Goal: Task Accomplishment & Management: Manage account settings

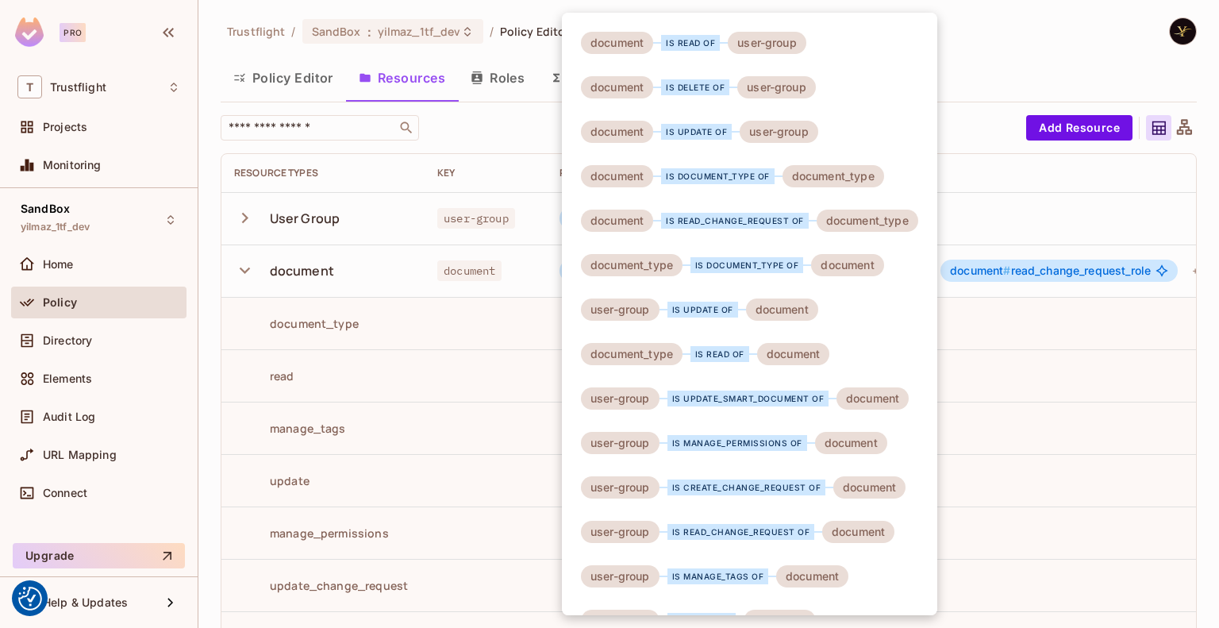
scroll to position [83, 0]
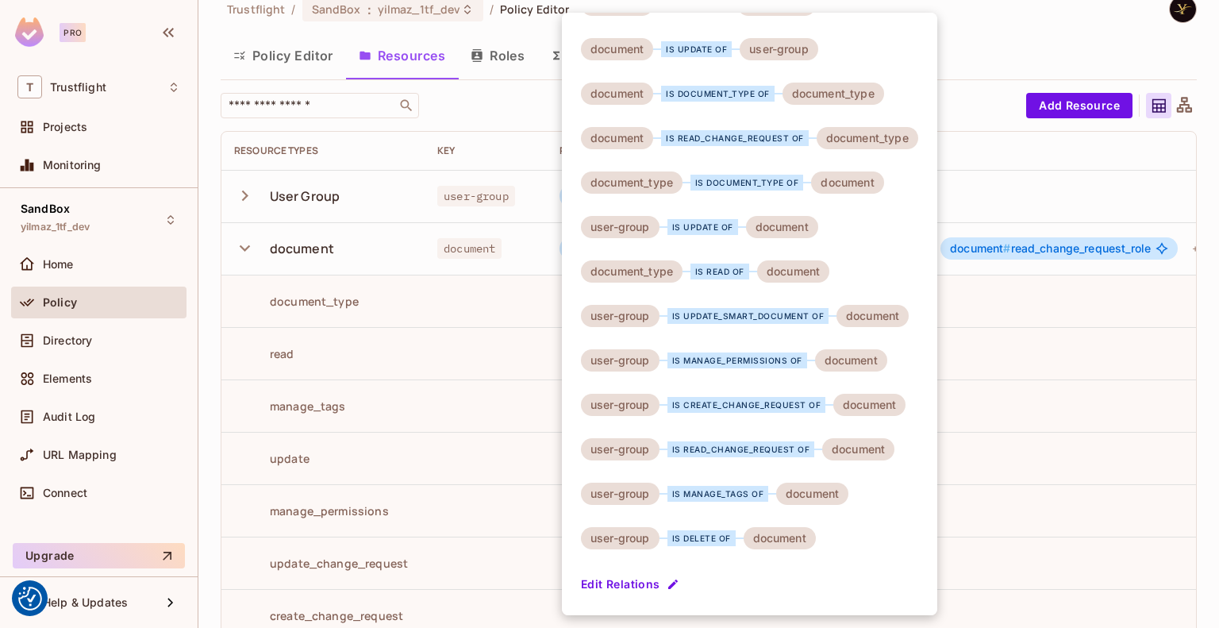
click at [383, 186] on div at bounding box center [609, 314] width 1219 height 628
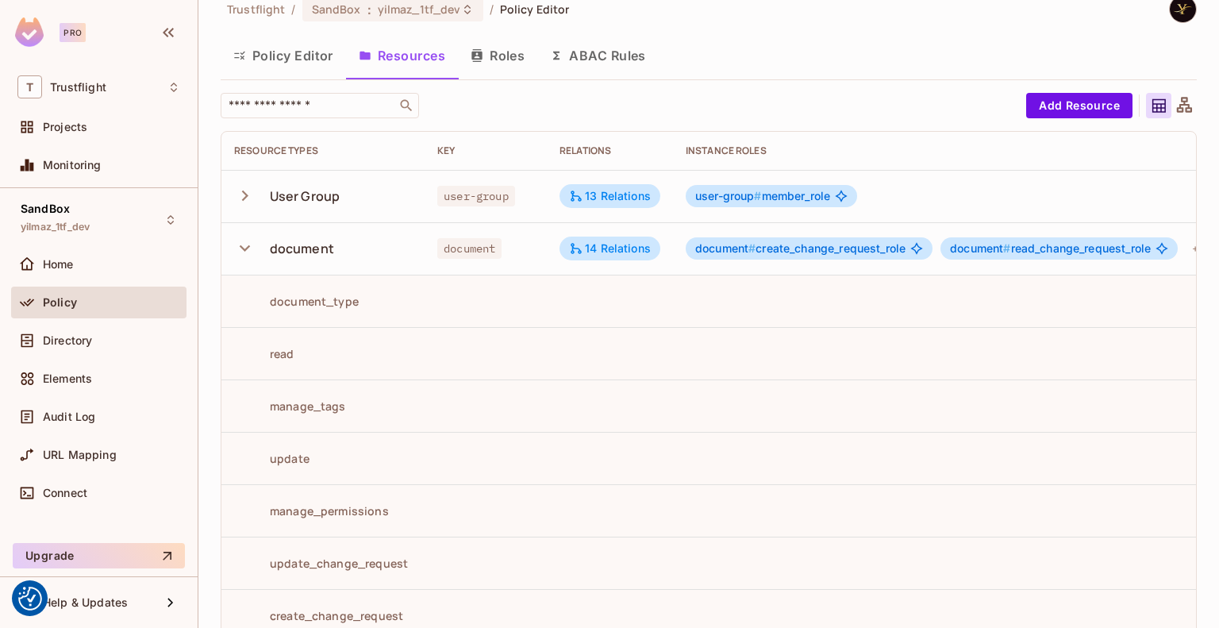
click at [248, 197] on icon "button" at bounding box center [244, 195] width 21 height 21
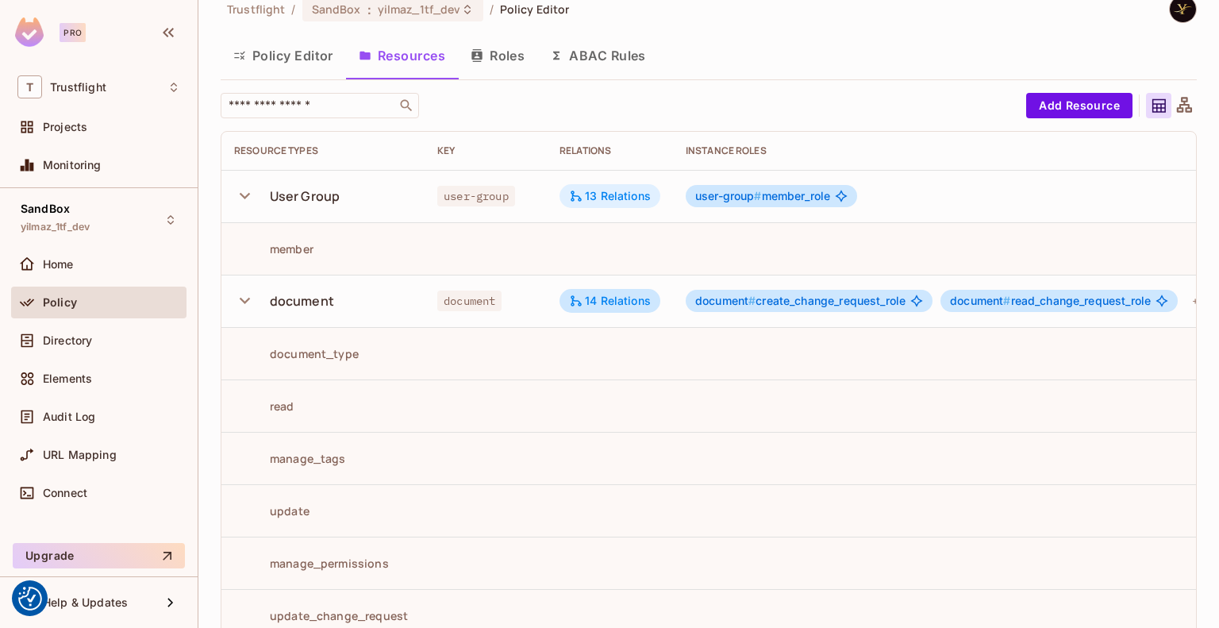
click at [619, 196] on div "13 Relations" at bounding box center [610, 196] width 82 height 14
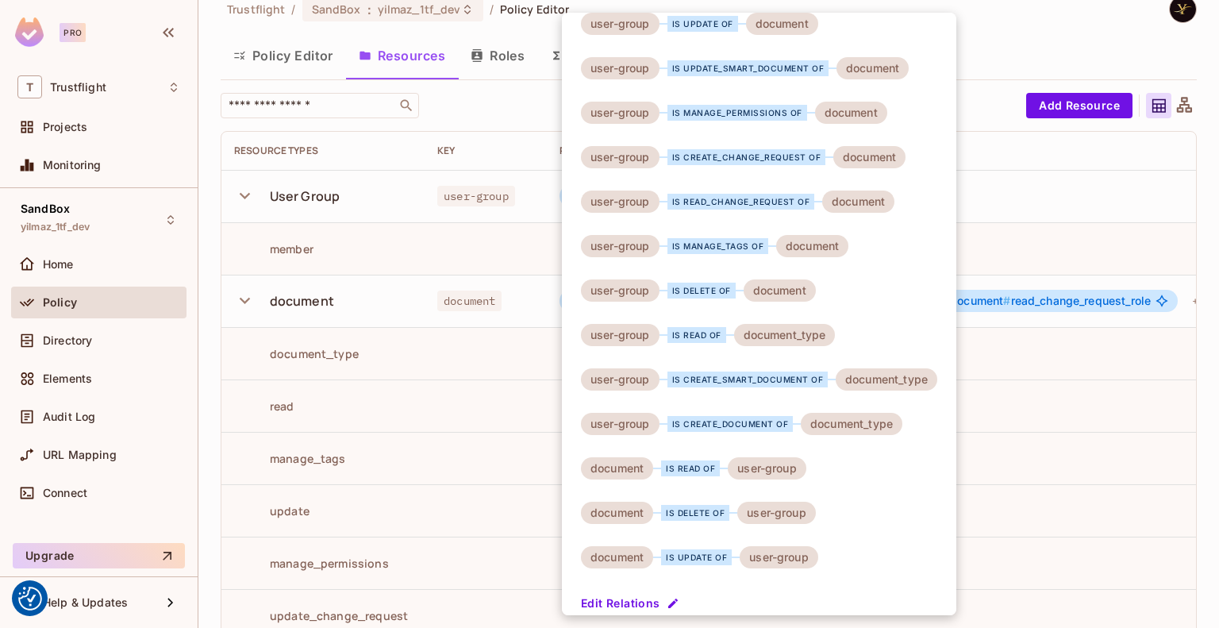
scroll to position [17, 0]
click at [616, 597] on button "Edit Relations" at bounding box center [632, 604] width 102 height 25
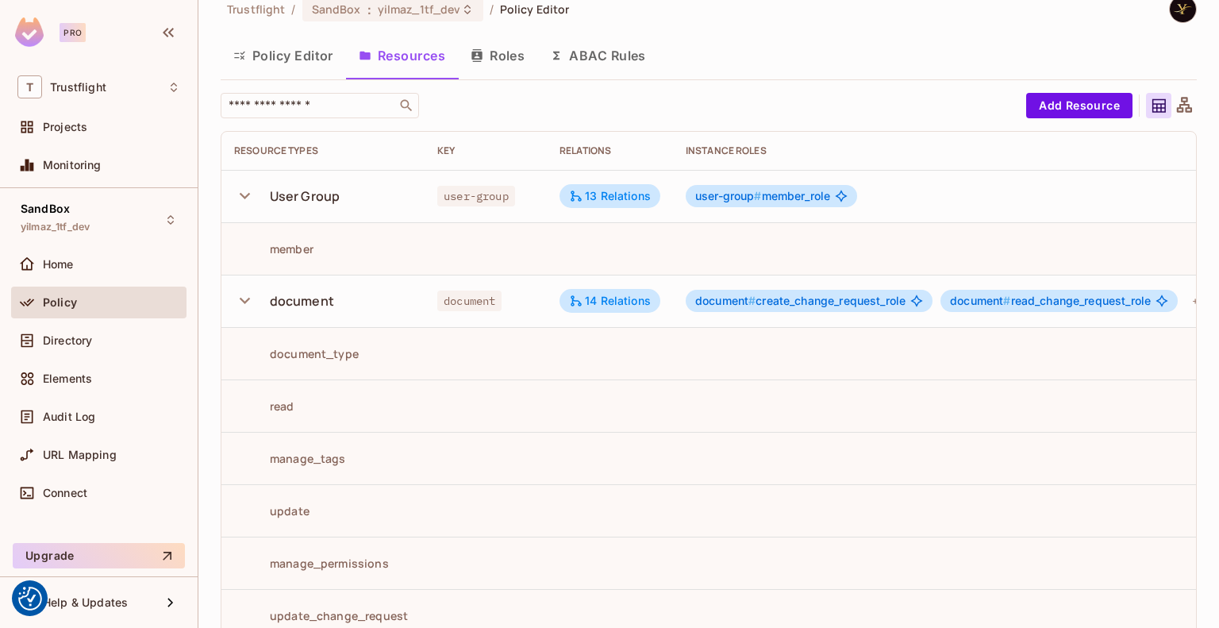
click at [609, 56] on button "ABAC Rules" at bounding box center [597, 56] width 121 height 40
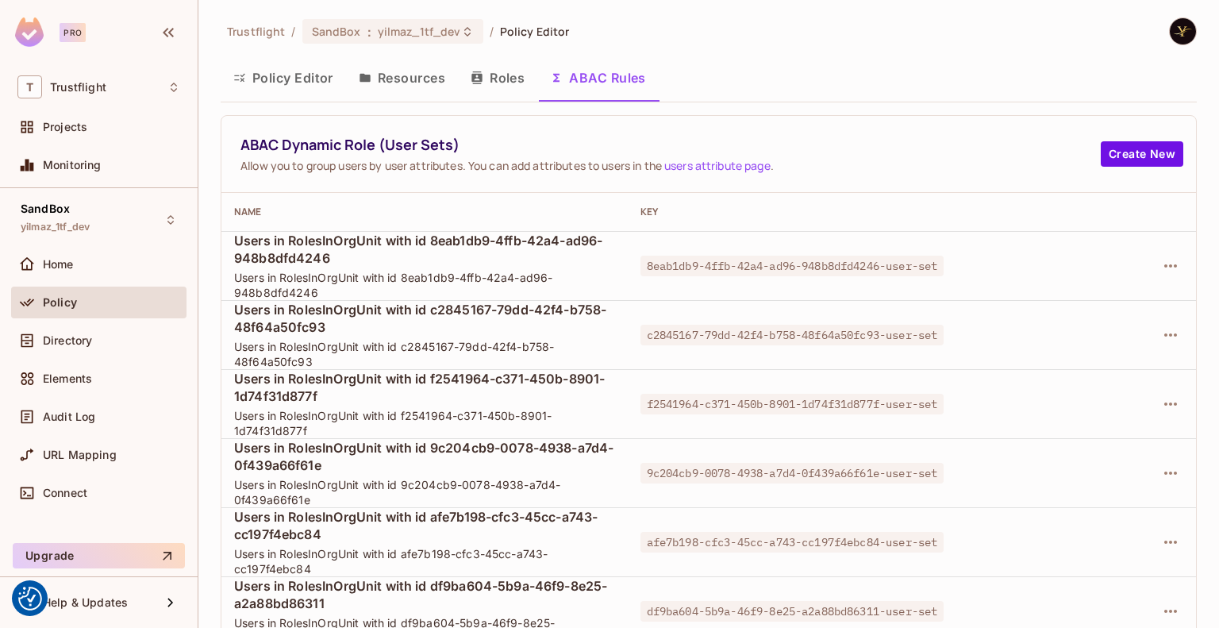
click at [503, 80] on button "Roles" at bounding box center [497, 78] width 79 height 40
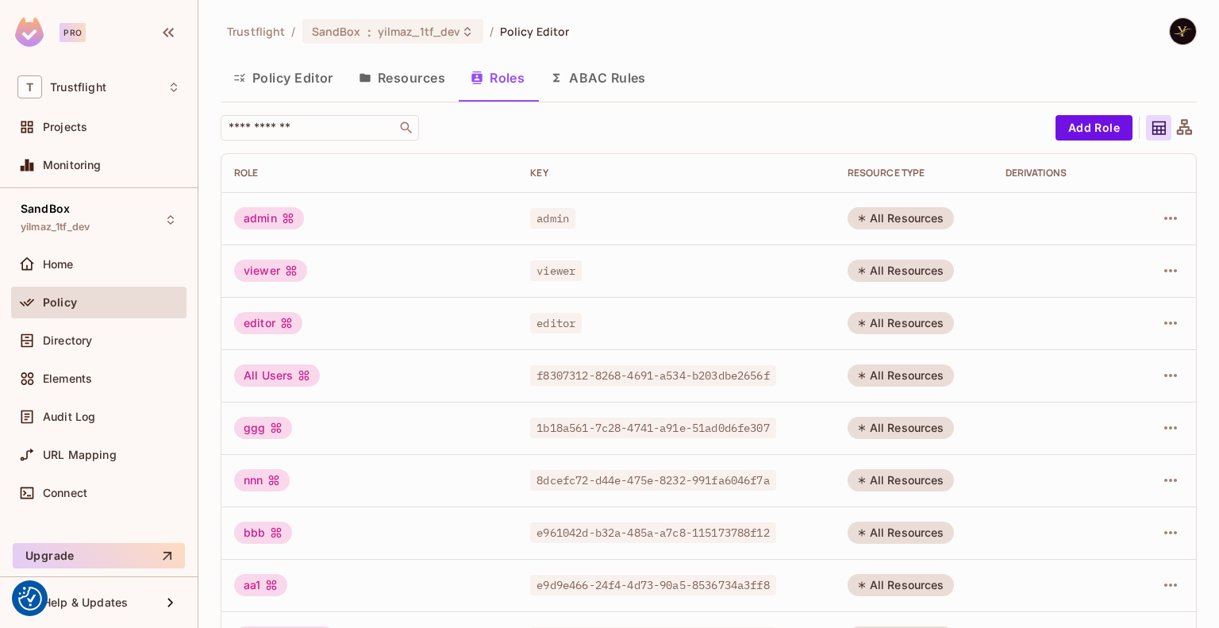
click at [422, 81] on button "Resources" at bounding box center [402, 78] width 112 height 40
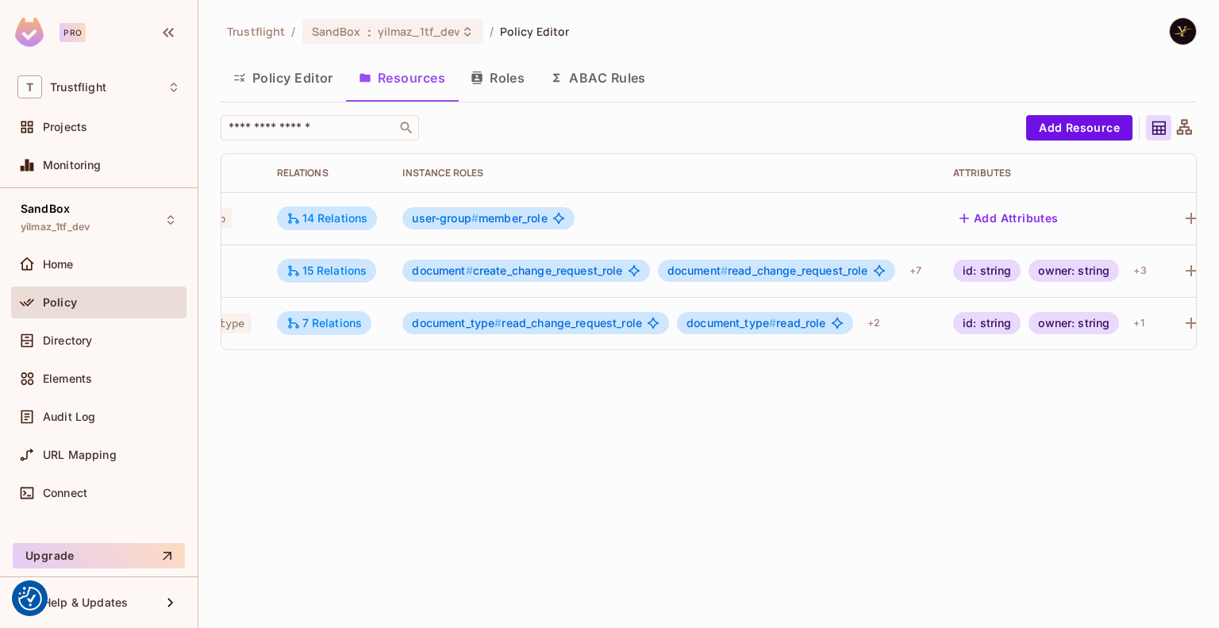
scroll to position [0, 299]
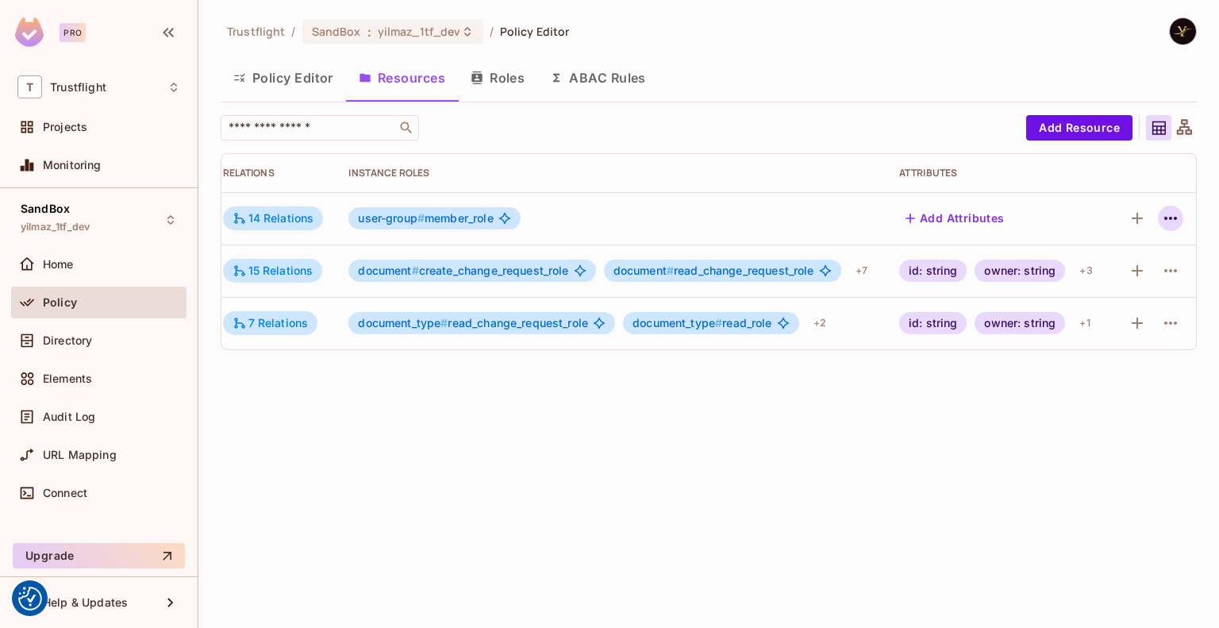
click at [1174, 218] on icon "button" at bounding box center [1170, 218] width 13 height 3
click at [1127, 277] on div "Edit Resource" at bounding box center [1106, 281] width 75 height 16
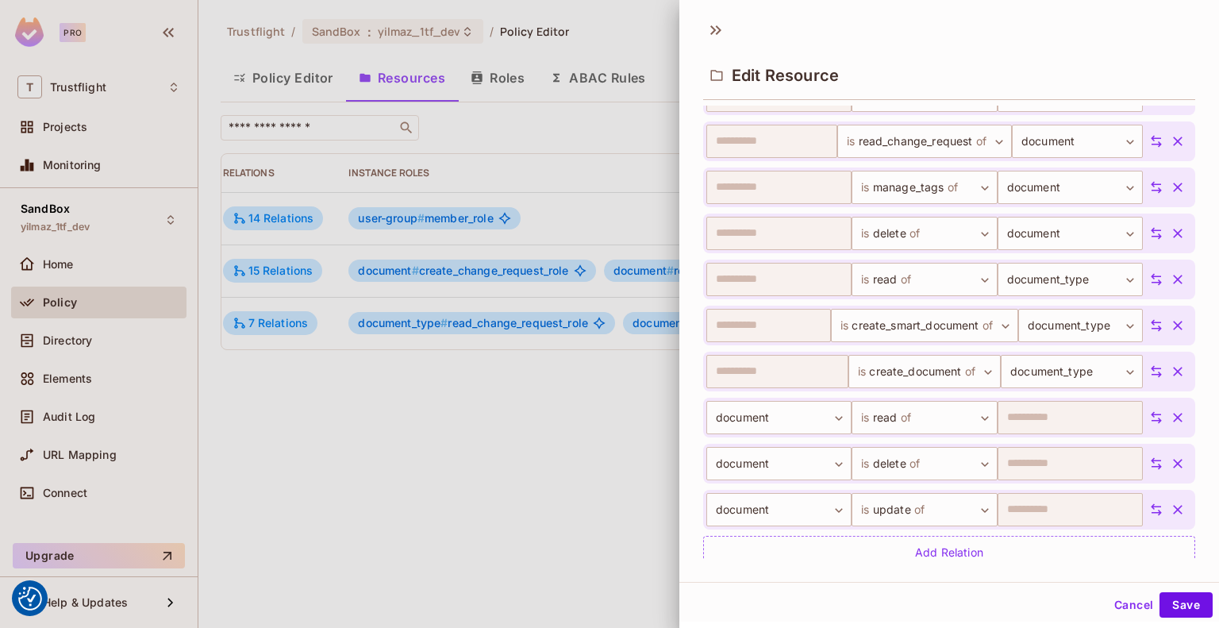
scroll to position [889, 0]
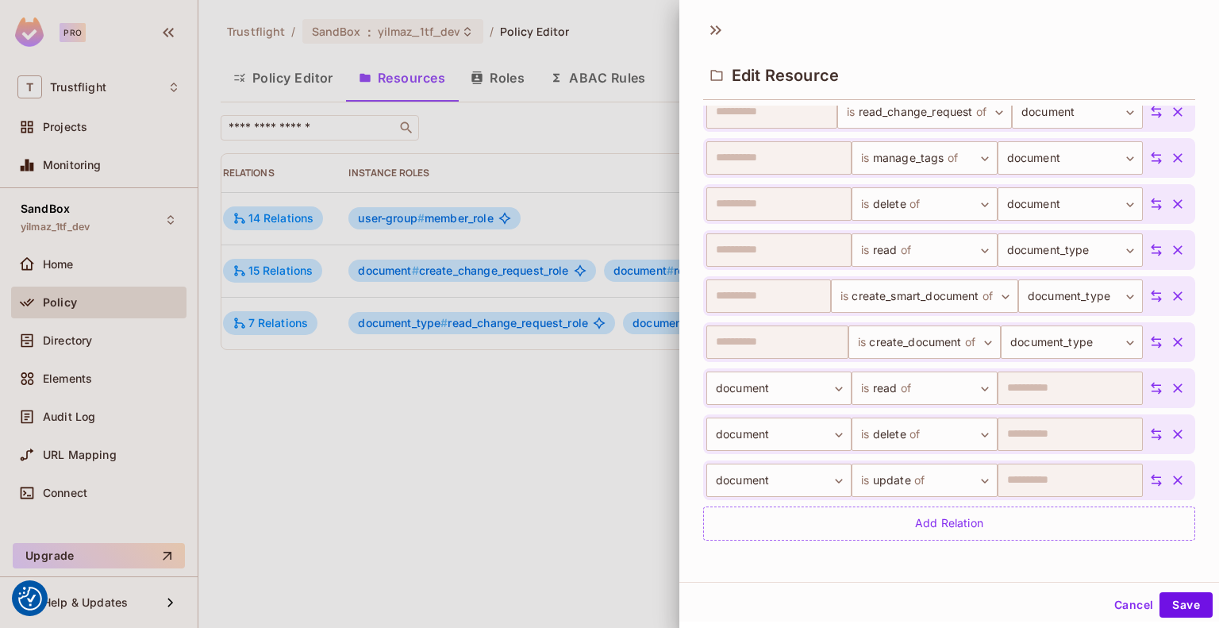
click at [633, 452] on div at bounding box center [609, 314] width 1219 height 628
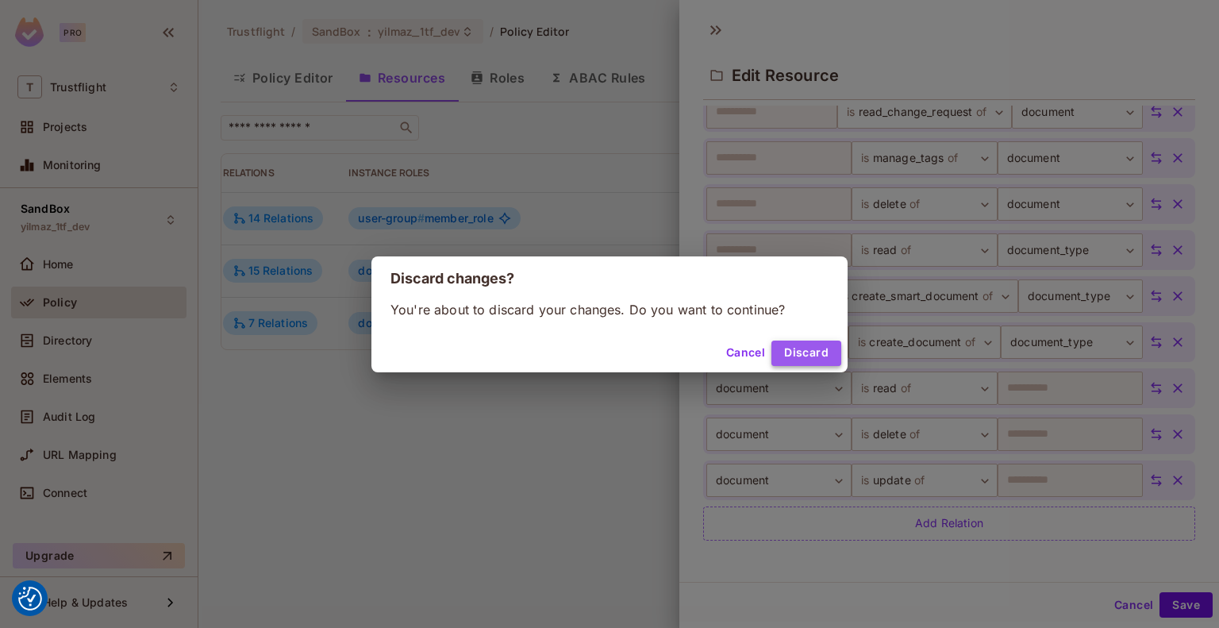
click at [796, 348] on button "Discard" at bounding box center [806, 352] width 70 height 25
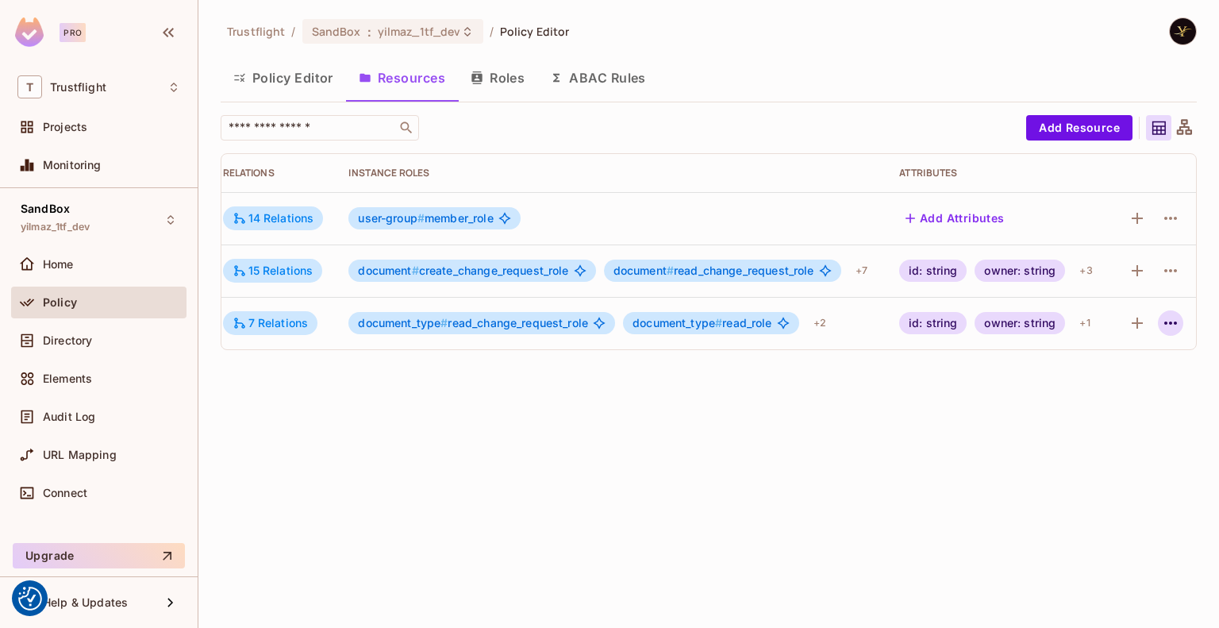
click at [1168, 323] on icon "button" at bounding box center [1170, 322] width 19 height 19
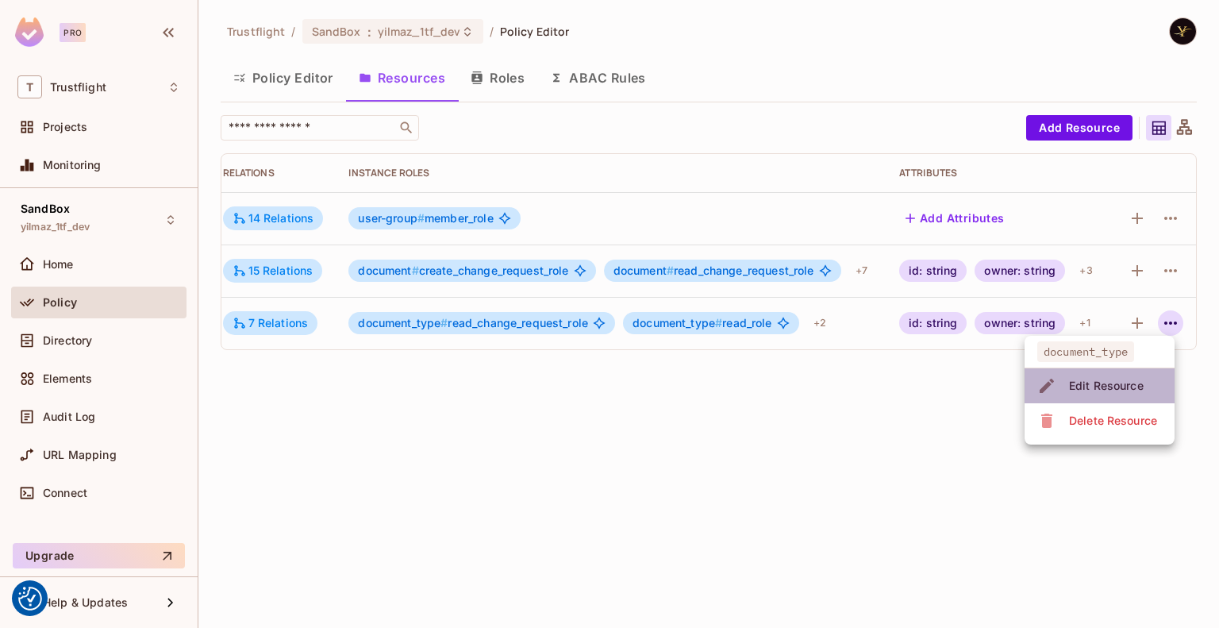
click at [1112, 386] on div "Edit Resource" at bounding box center [1106, 386] width 75 height 16
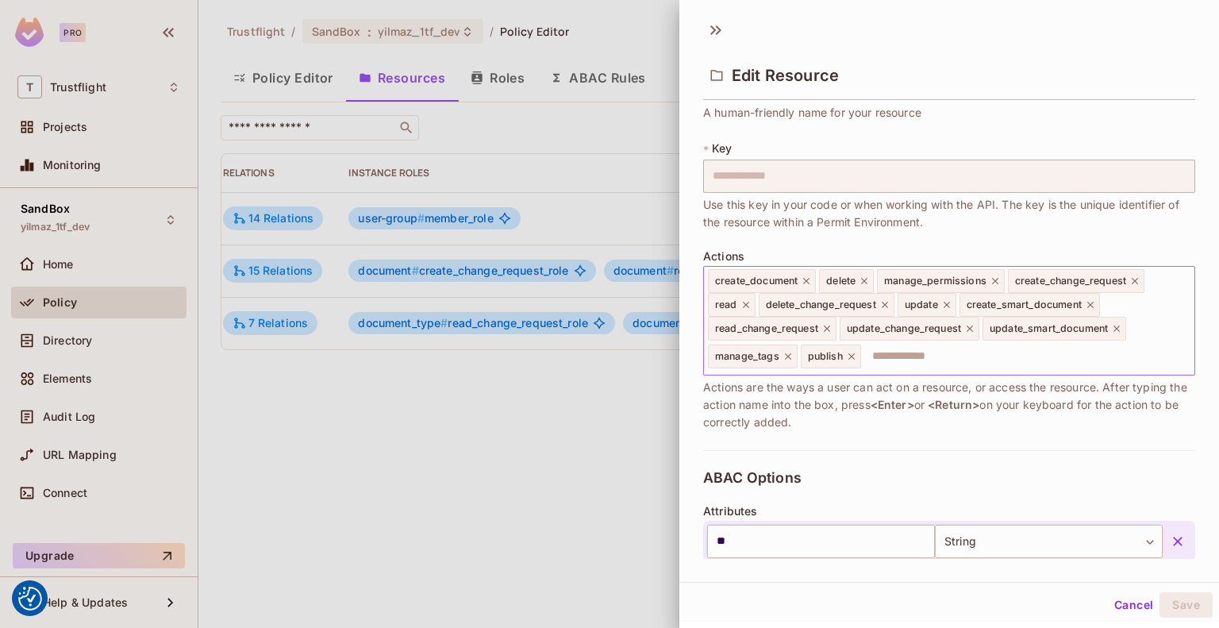
scroll to position [66, 0]
click at [567, 475] on div at bounding box center [609, 314] width 1219 height 628
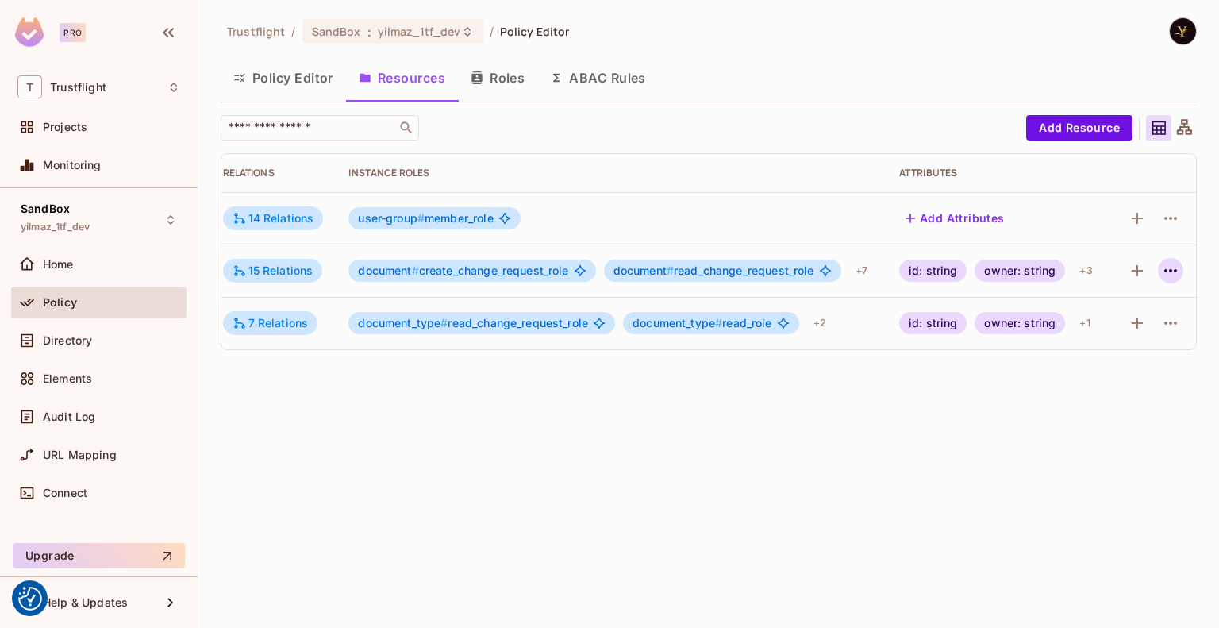
click at [1174, 272] on icon "button" at bounding box center [1170, 270] width 19 height 19
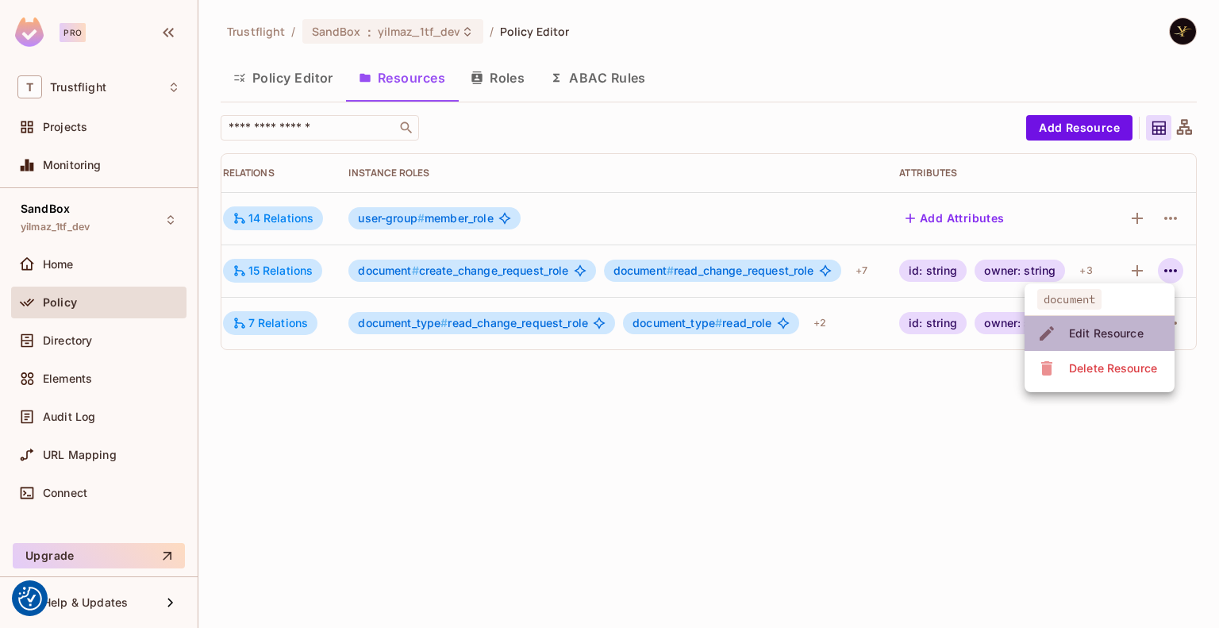
click at [1112, 326] on div "Edit Resource" at bounding box center [1106, 333] width 75 height 16
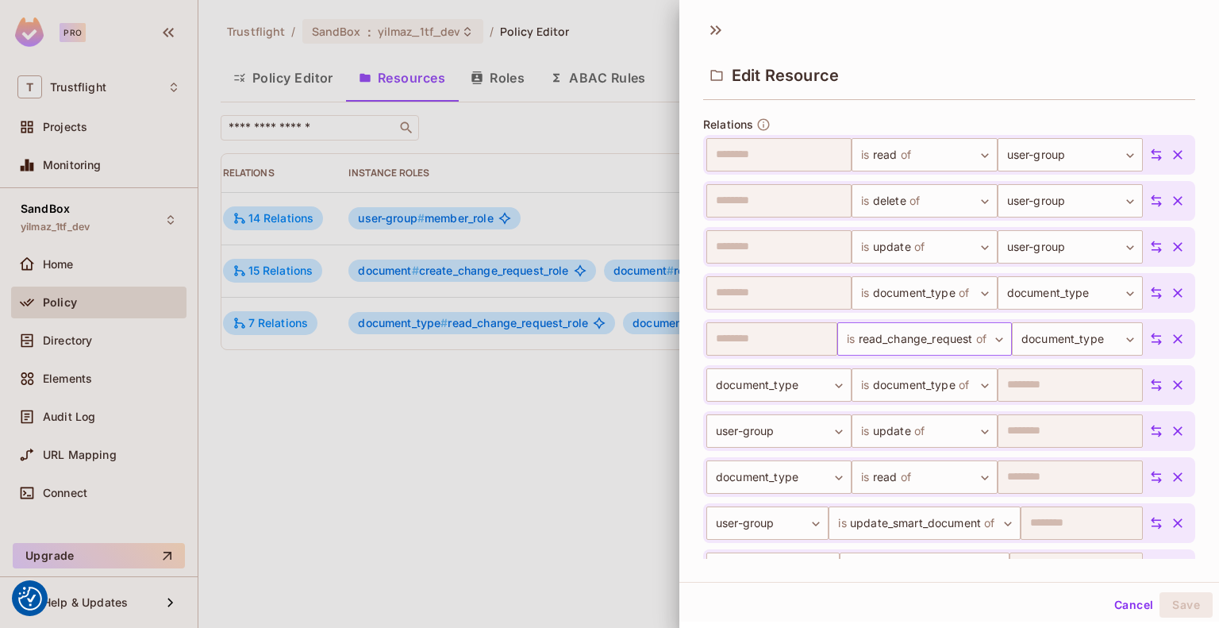
scroll to position [973, 0]
click at [1169, 152] on icon "button" at bounding box center [1177, 155] width 16 height 16
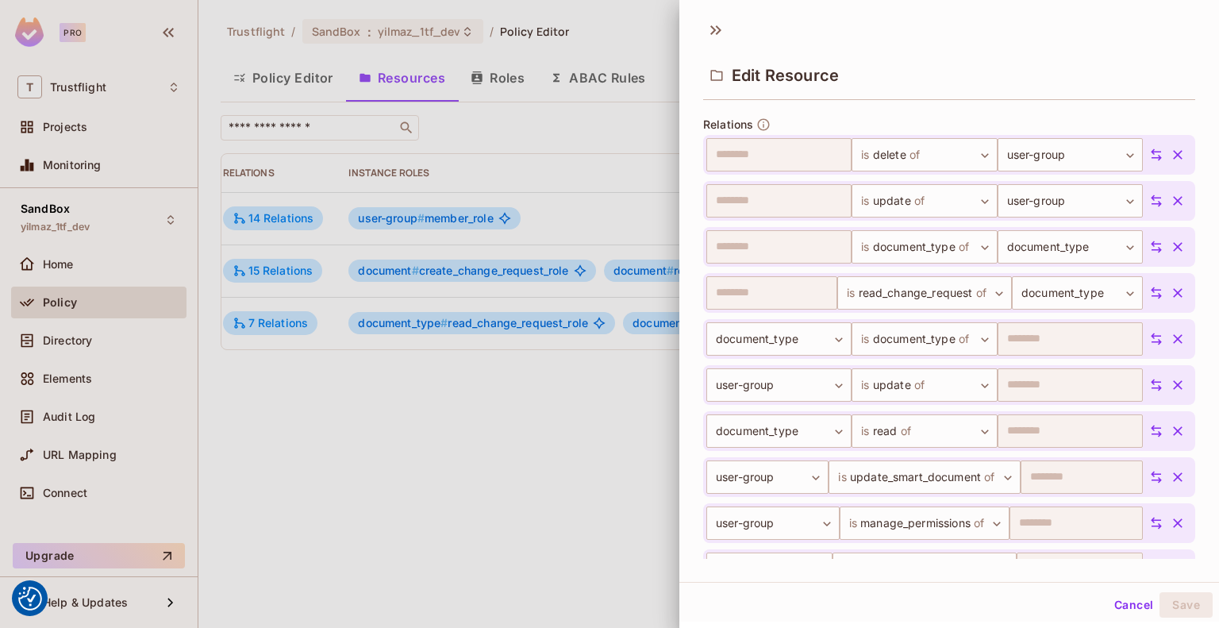
click at [1169, 152] on icon "button" at bounding box center [1177, 155] width 16 height 16
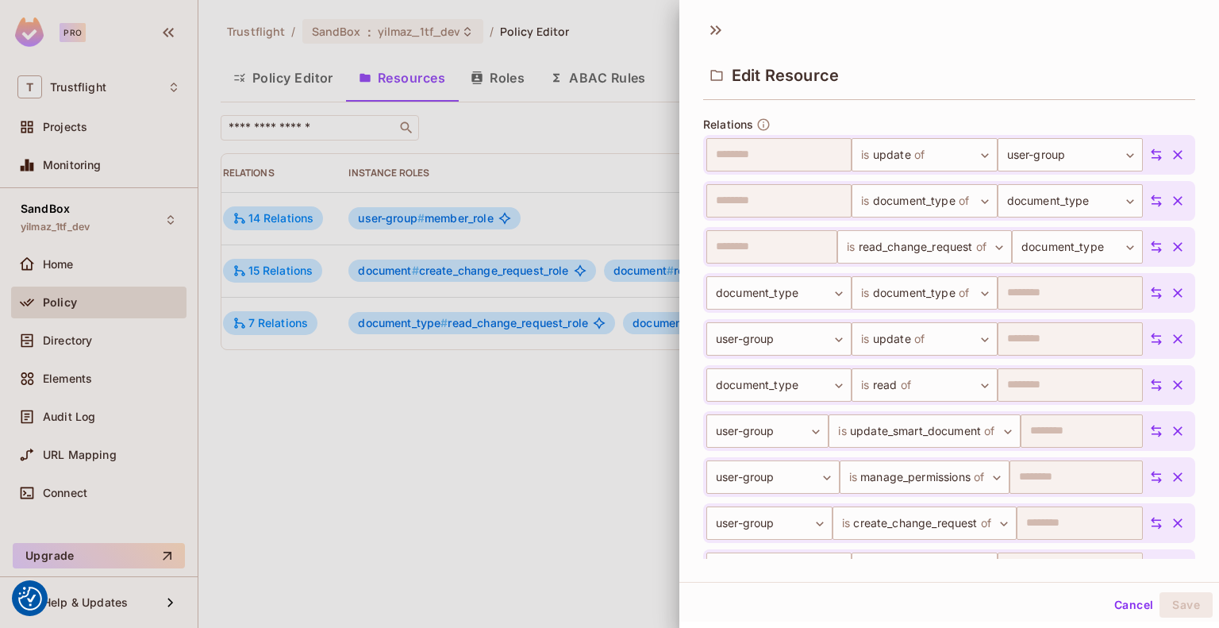
click at [1169, 152] on icon "button" at bounding box center [1177, 155] width 16 height 16
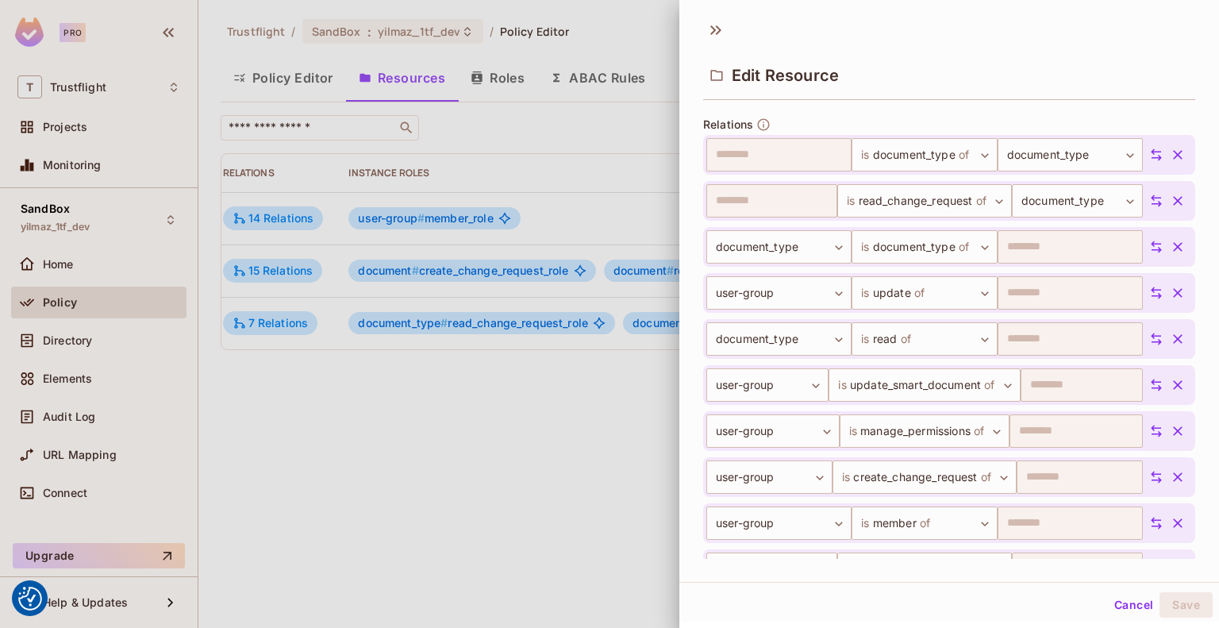
click at [1169, 152] on icon "button" at bounding box center [1177, 155] width 16 height 16
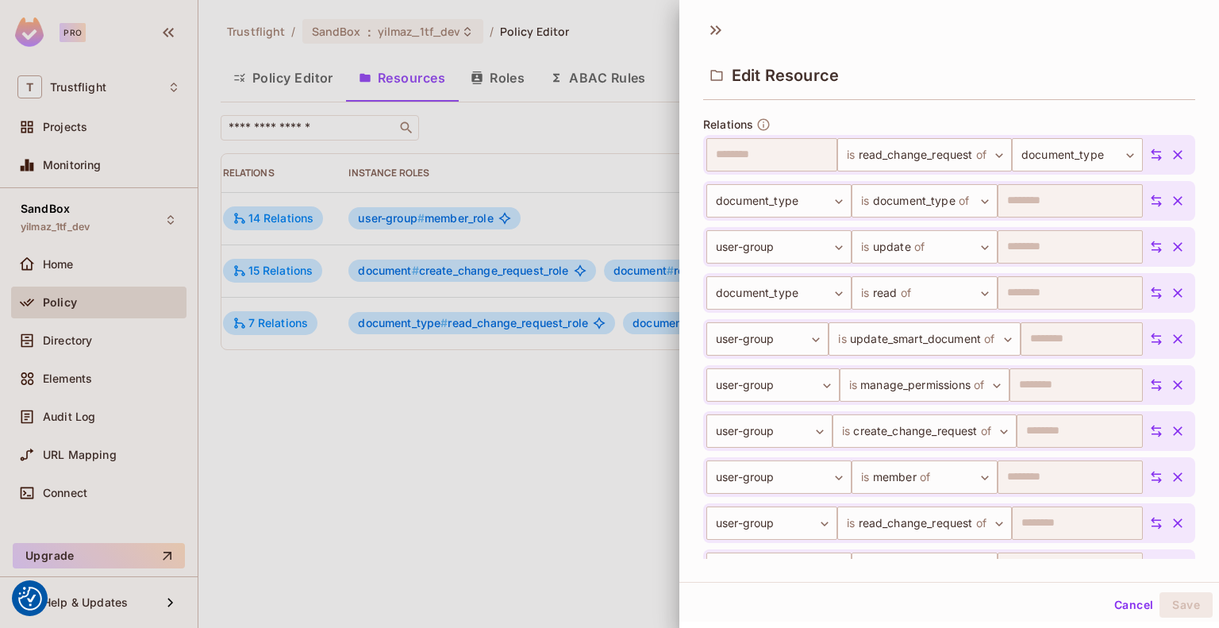
click at [1173, 151] on icon "button" at bounding box center [1178, 155] width 10 height 10
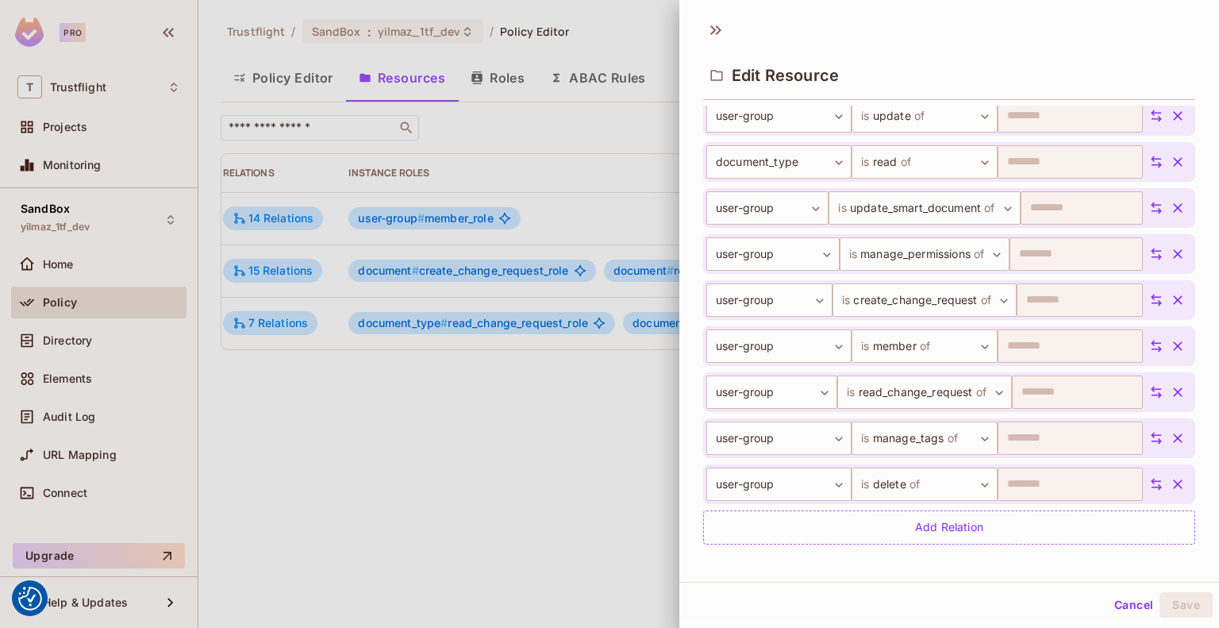
scroll to position [1060, 0]
click at [1169, 341] on icon "button" at bounding box center [1177, 344] width 16 height 16
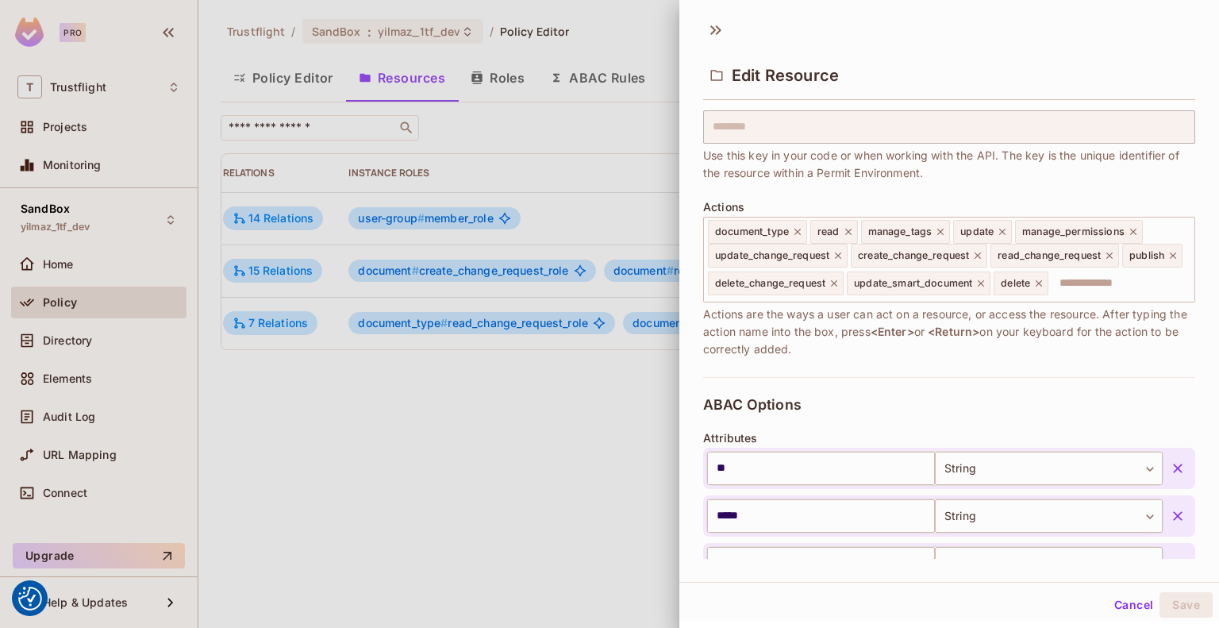
scroll to position [0, 0]
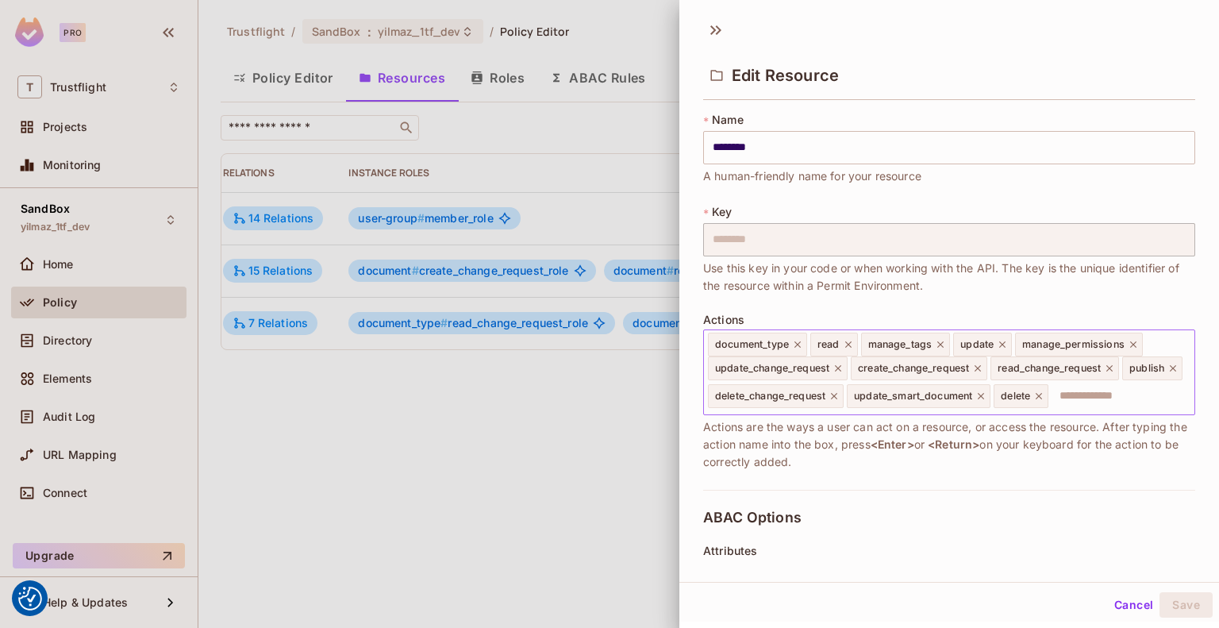
click at [799, 344] on icon at bounding box center [797, 344] width 11 height 11
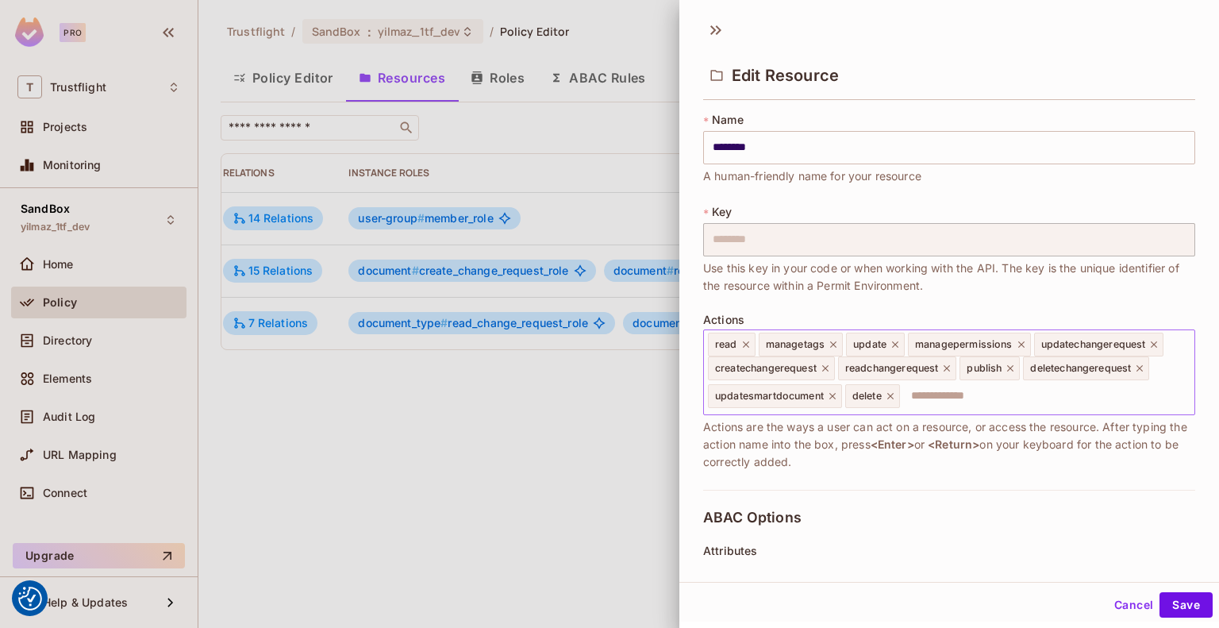
click at [748, 345] on icon at bounding box center [745, 344] width 11 height 11
click at [748, 345] on span "managetags" at bounding box center [745, 344] width 60 height 13
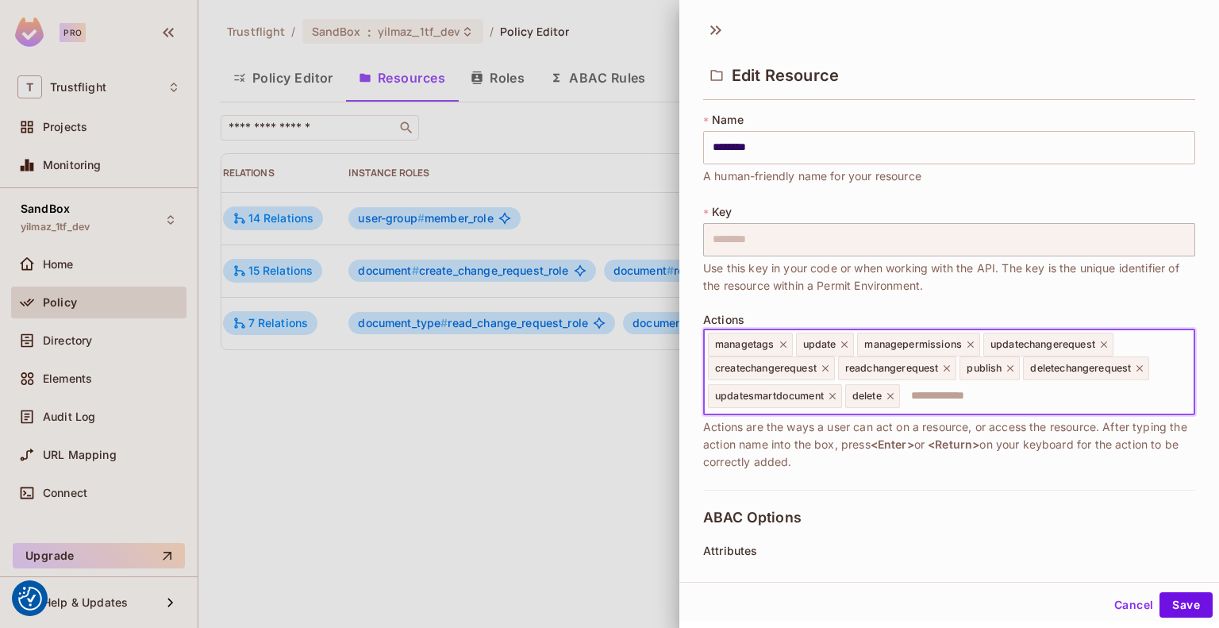
click at [781, 344] on icon at bounding box center [783, 344] width 11 height 11
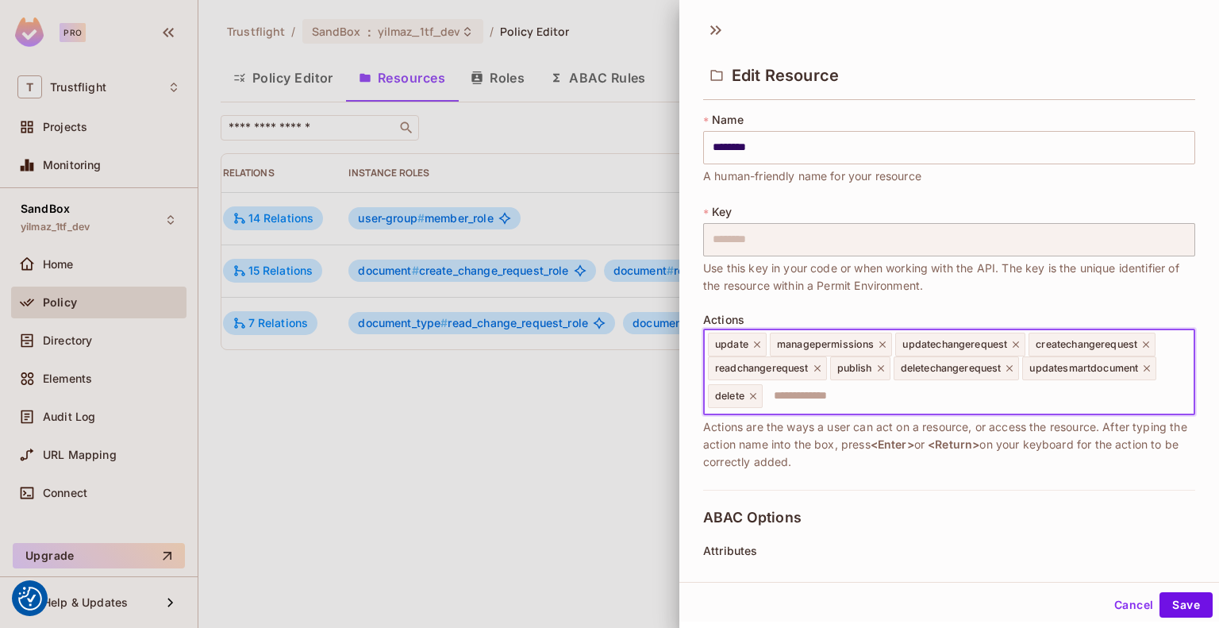
click at [755, 344] on icon at bounding box center [756, 344] width 11 height 11
click at [822, 342] on icon at bounding box center [821, 344] width 11 height 11
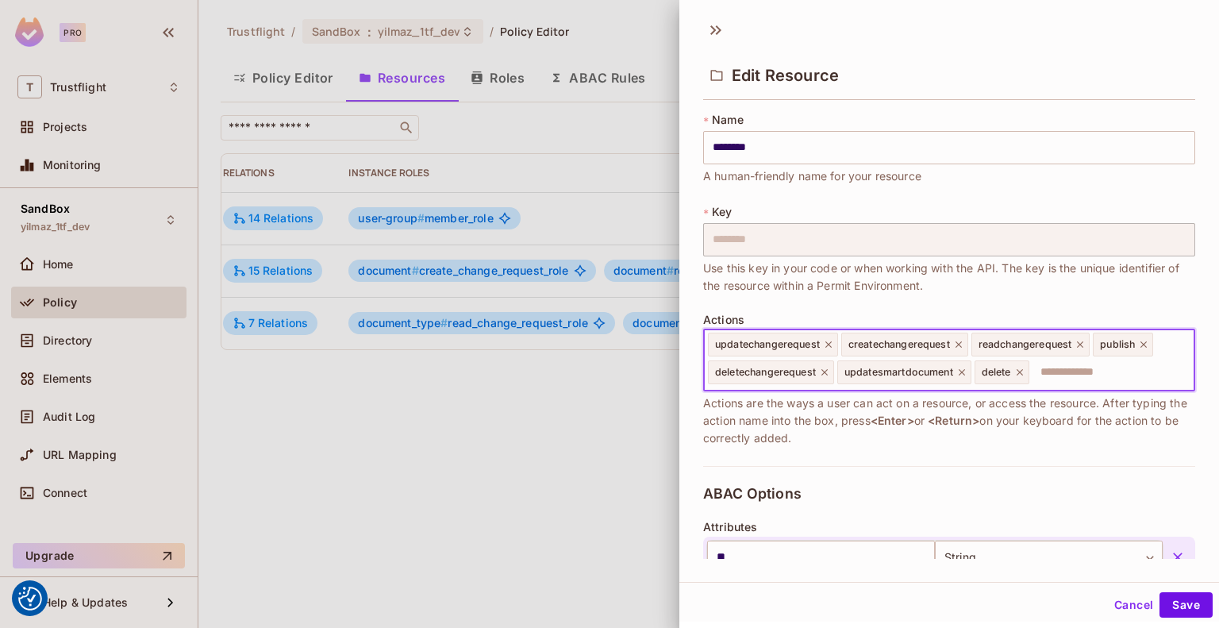
click at [831, 344] on icon at bounding box center [828, 344] width 11 height 11
click at [831, 344] on icon at bounding box center [825, 344] width 11 height 11
click at [816, 343] on icon at bounding box center [817, 344] width 11 height 11
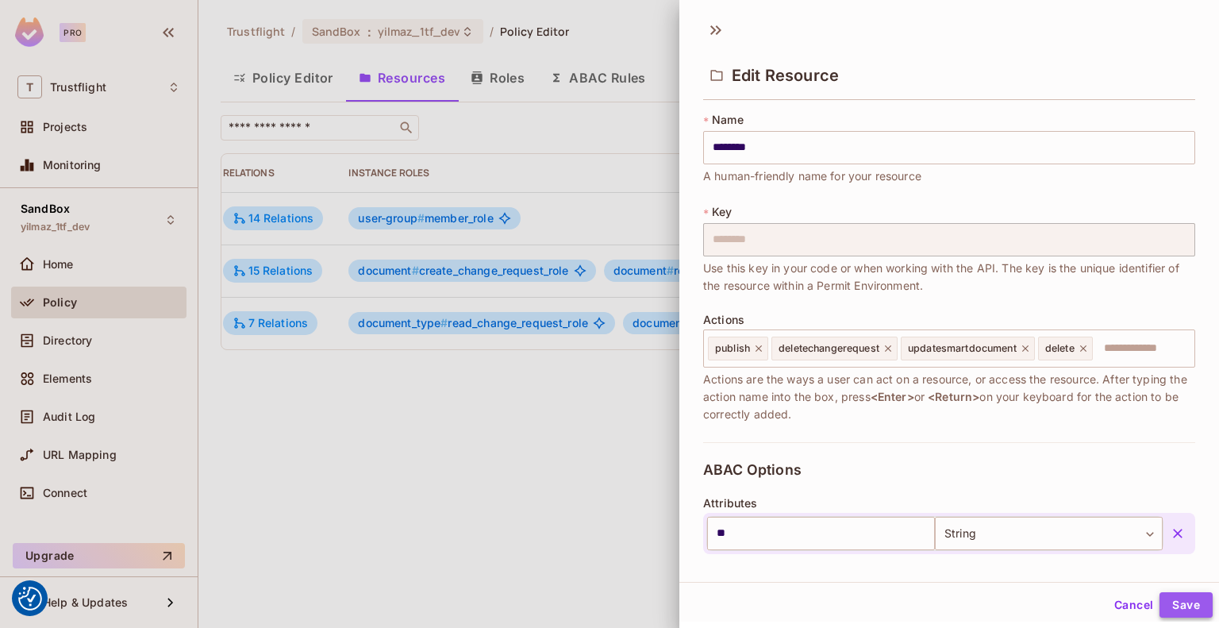
click at [1161, 600] on button "Save" at bounding box center [1185, 604] width 53 height 25
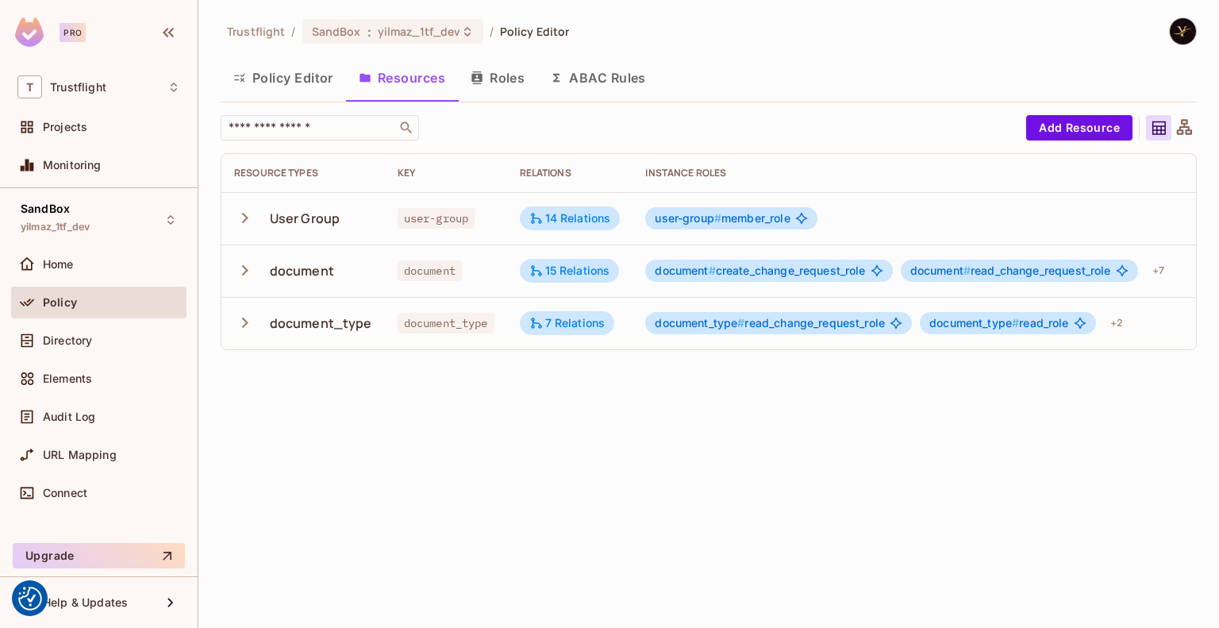
scroll to position [0, 304]
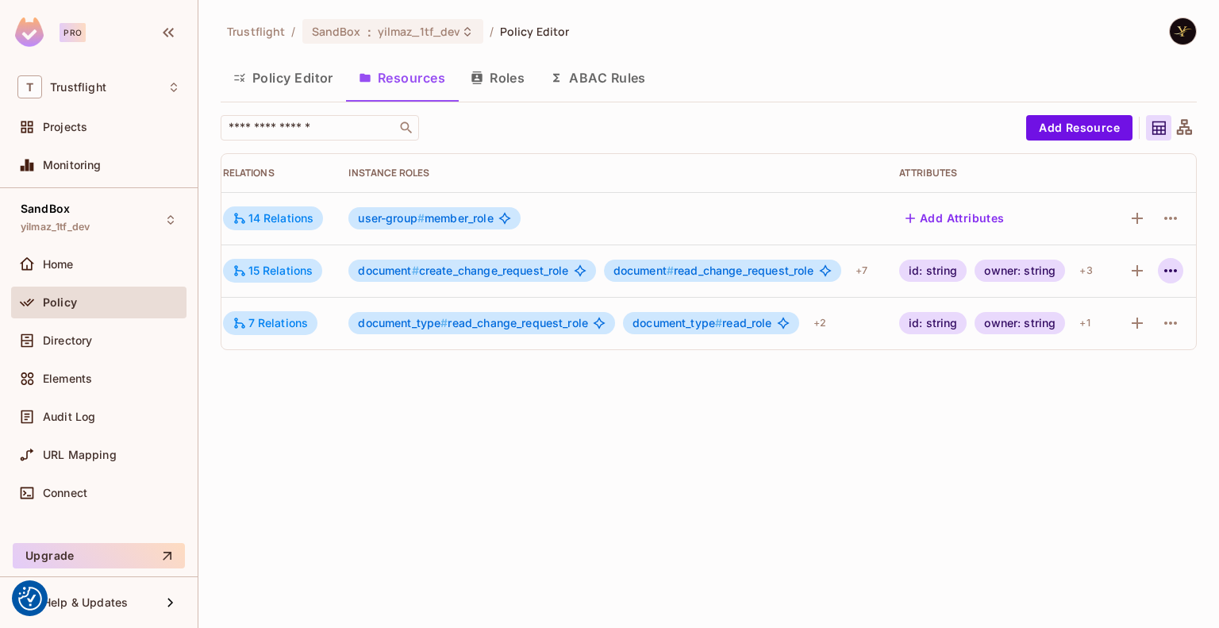
click at [1165, 271] on icon "button" at bounding box center [1170, 270] width 13 height 3
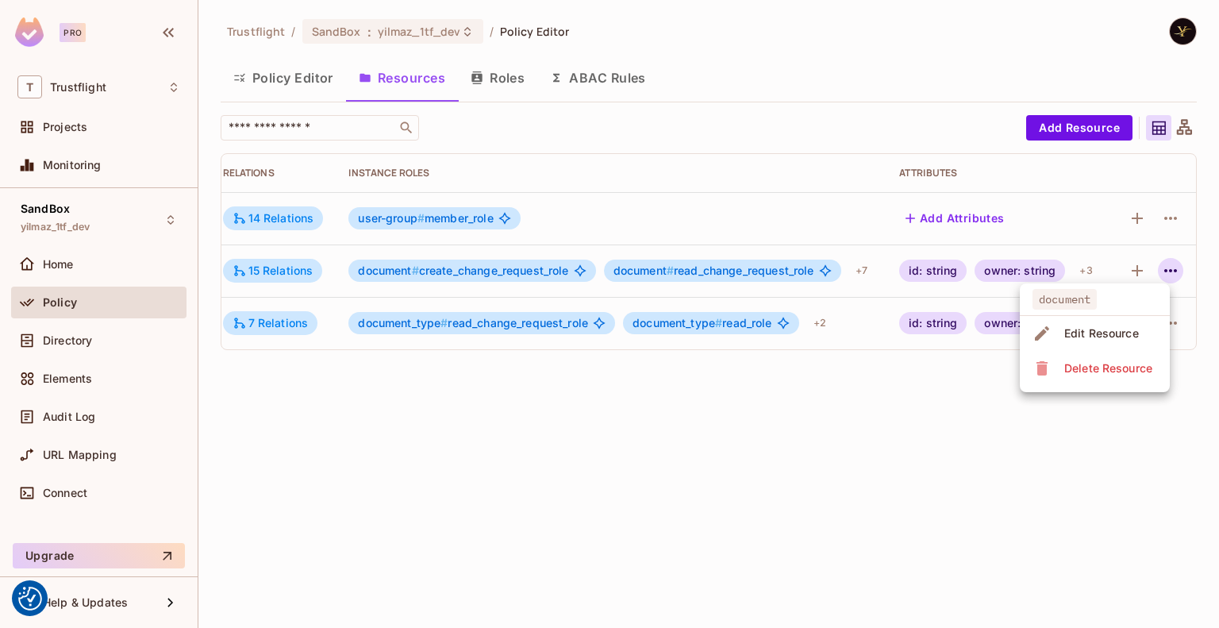
click at [1088, 339] on div "Edit Resource" at bounding box center [1101, 333] width 75 height 16
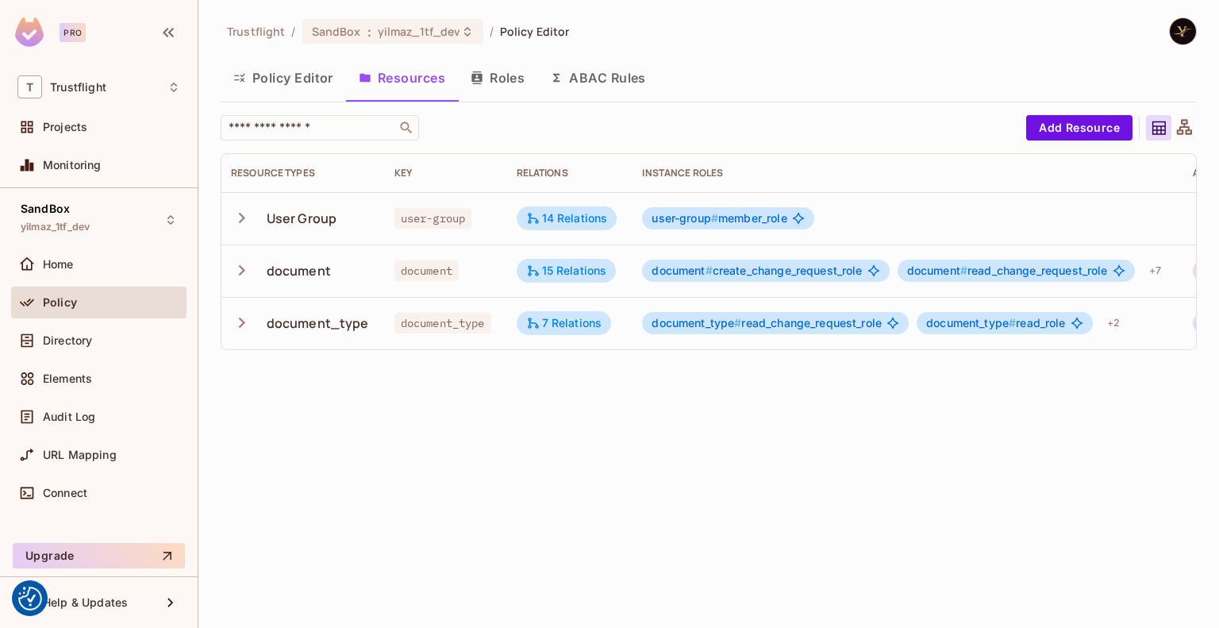
scroll to position [0, 0]
click at [571, 317] on div "7 Relations" at bounding box center [567, 323] width 76 height 14
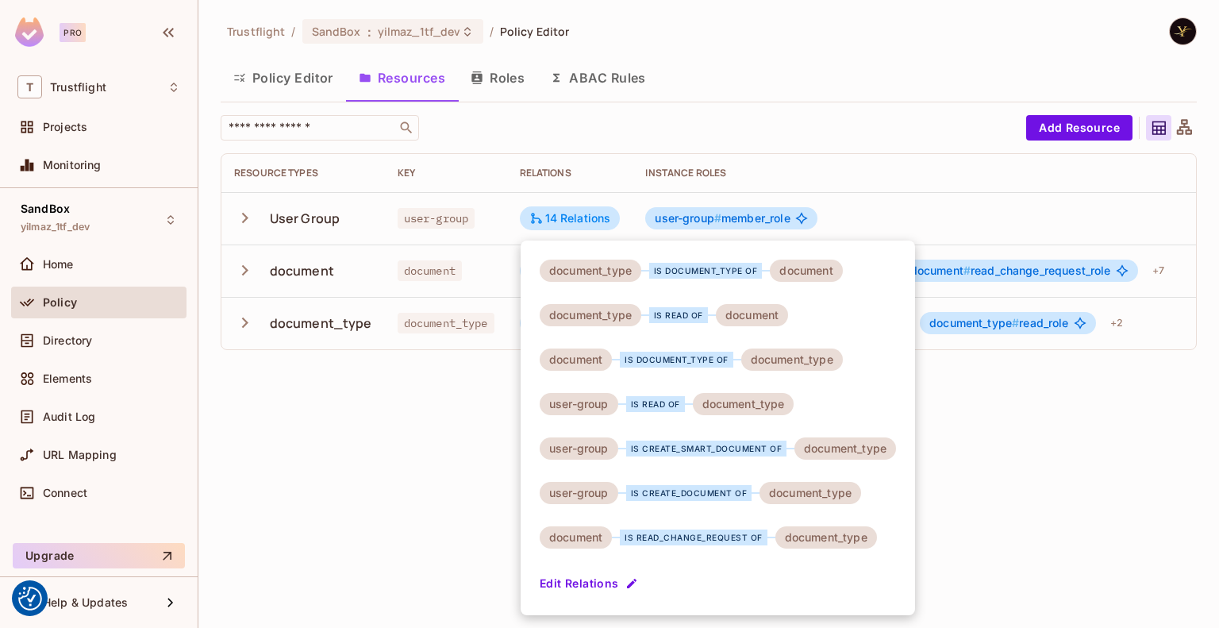
click at [380, 413] on div at bounding box center [609, 314] width 1219 height 628
